Goal: Check status: Check status

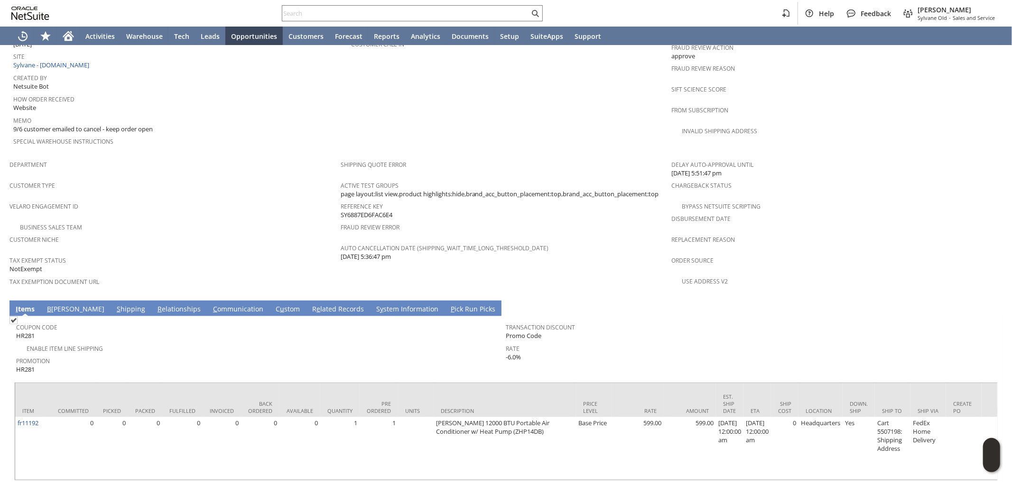
scroll to position [499, 0]
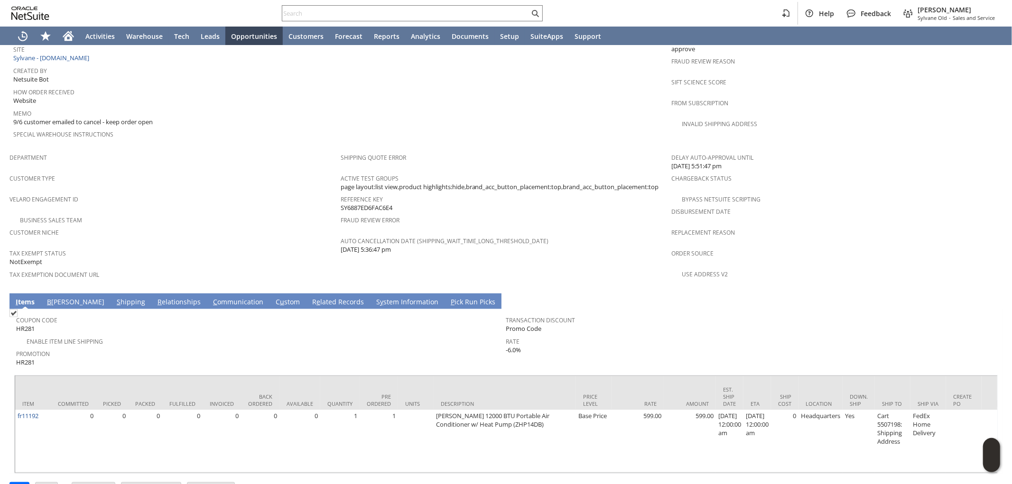
click at [374, 297] on link "S y stem Information" at bounding box center [407, 302] width 67 height 10
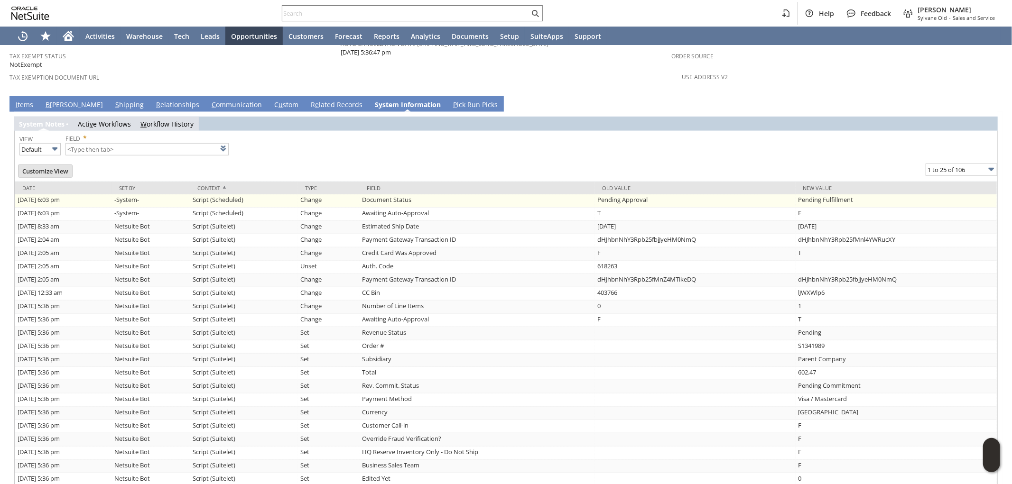
scroll to position [690, 0]
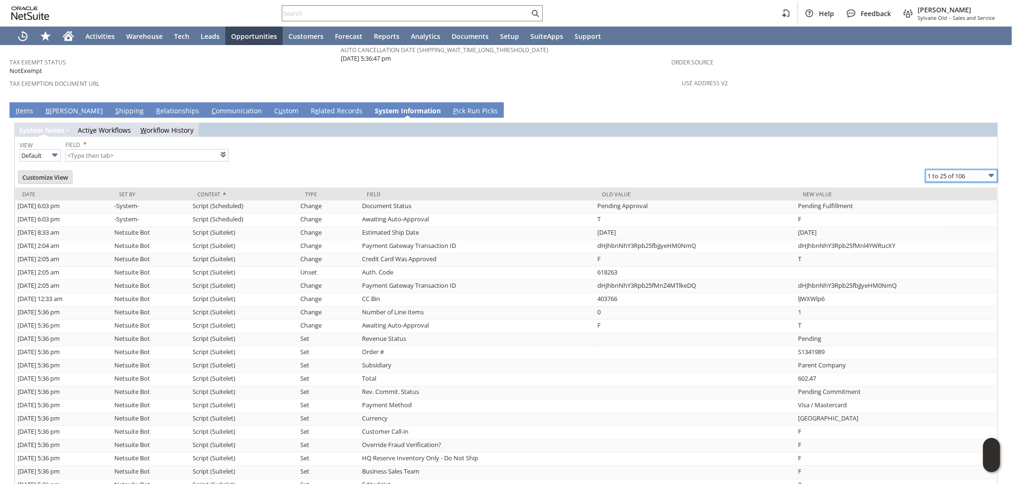
click at [947, 170] on input "1 to 25 of 106" at bounding box center [962, 176] width 72 height 12
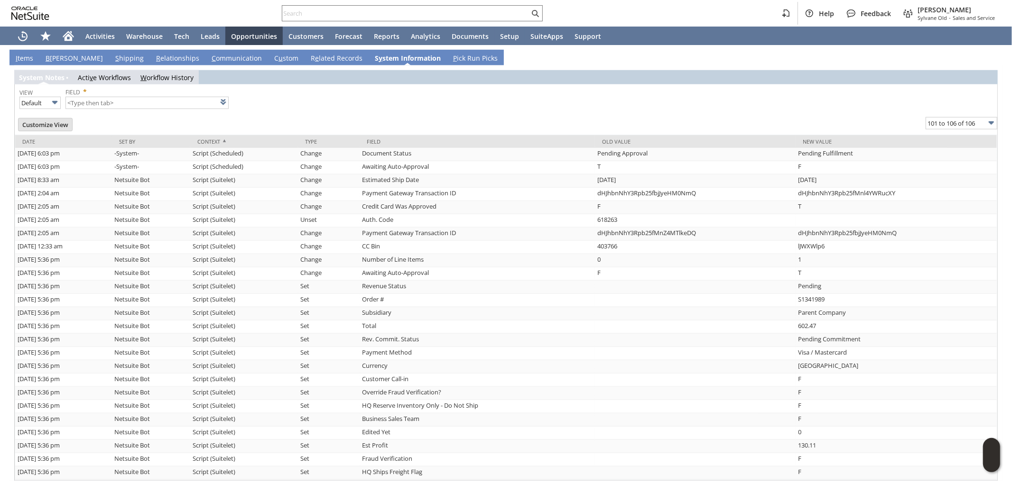
type input "101 to 106 of 106"
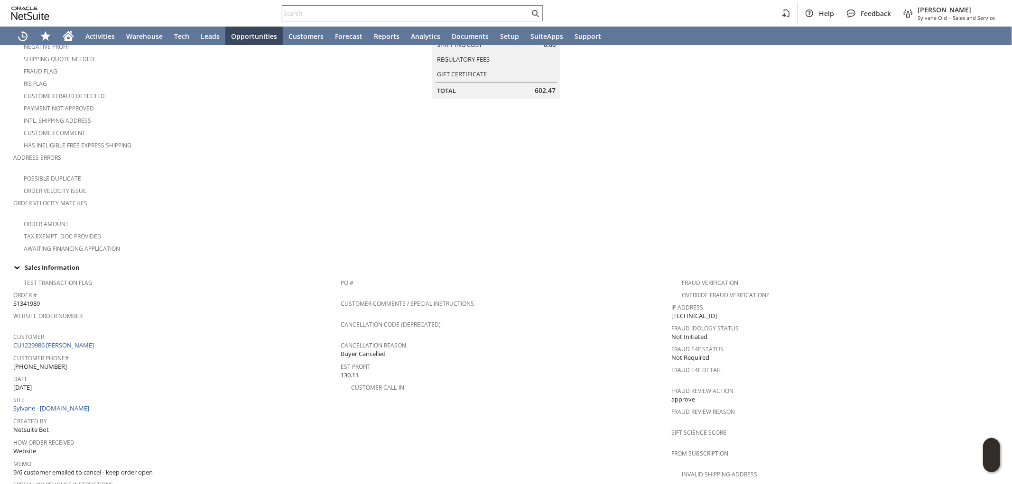
scroll to position [174, 0]
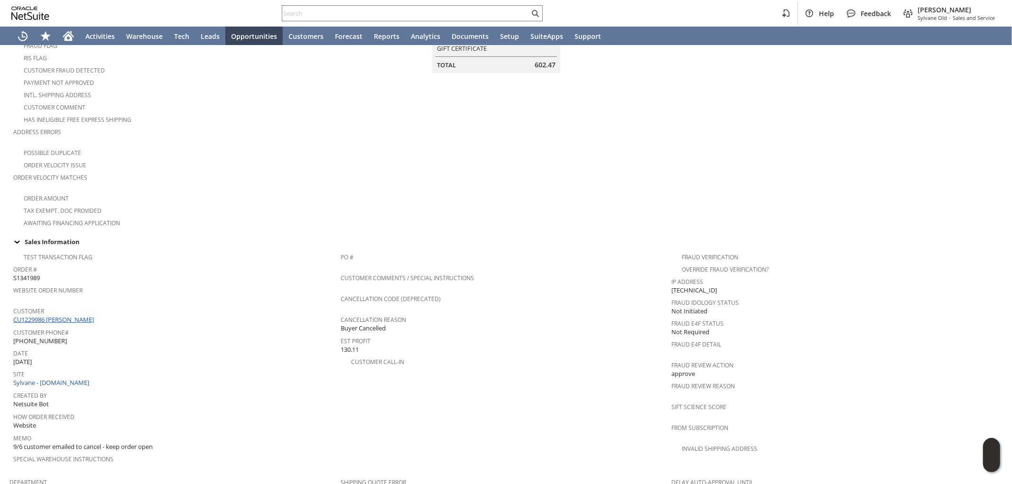
click at [77, 316] on link "CU1229986 [PERSON_NAME]" at bounding box center [54, 320] width 83 height 9
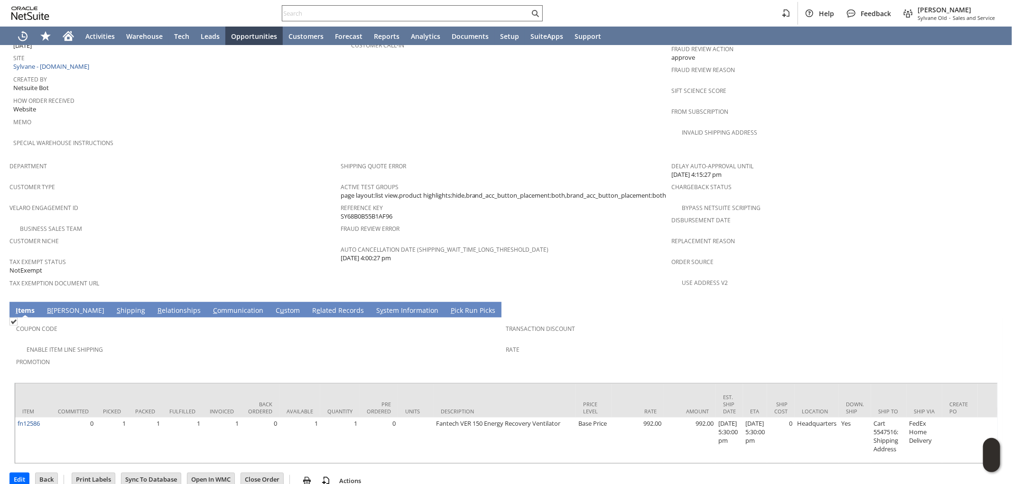
click at [467, 16] on input "text" at bounding box center [405, 13] width 247 height 11
paste input "8316635332"
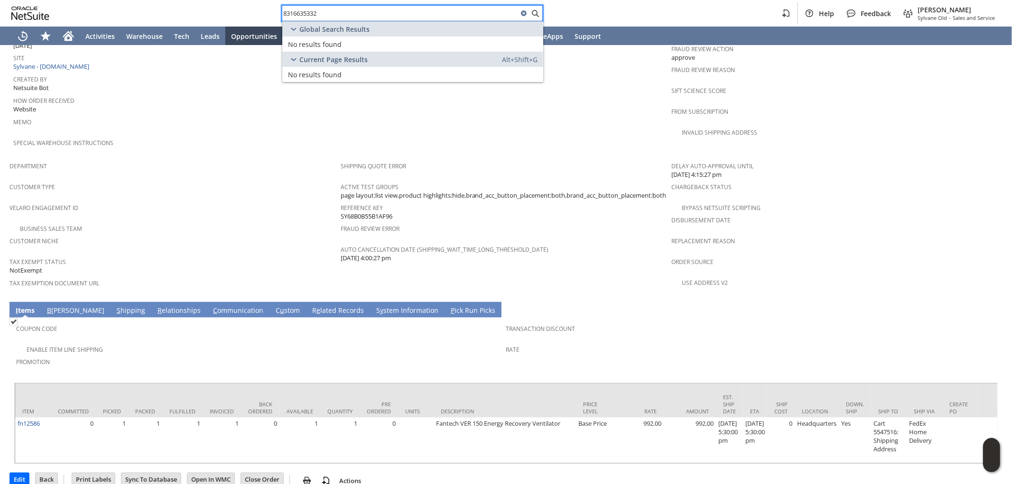
type input "8316635332"
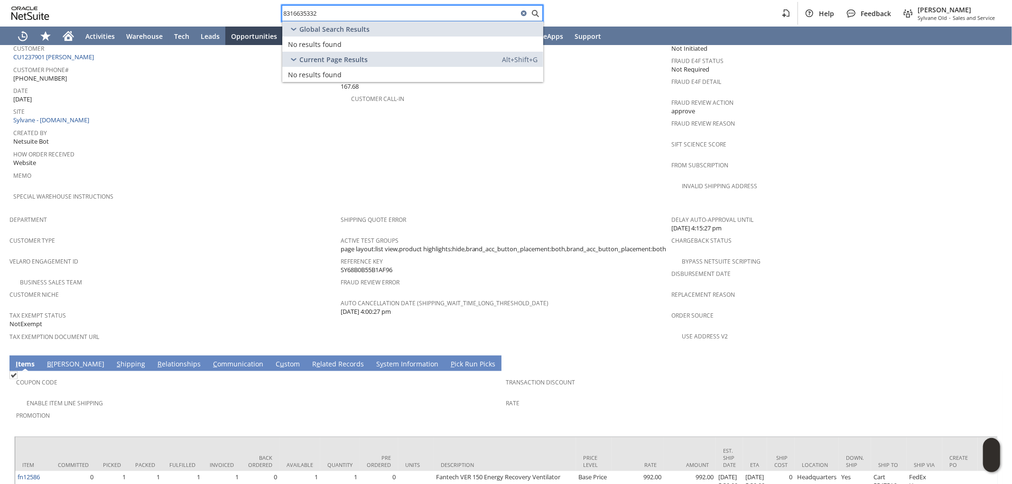
scroll to position [491, 0]
